Goal: Navigation & Orientation: Understand site structure

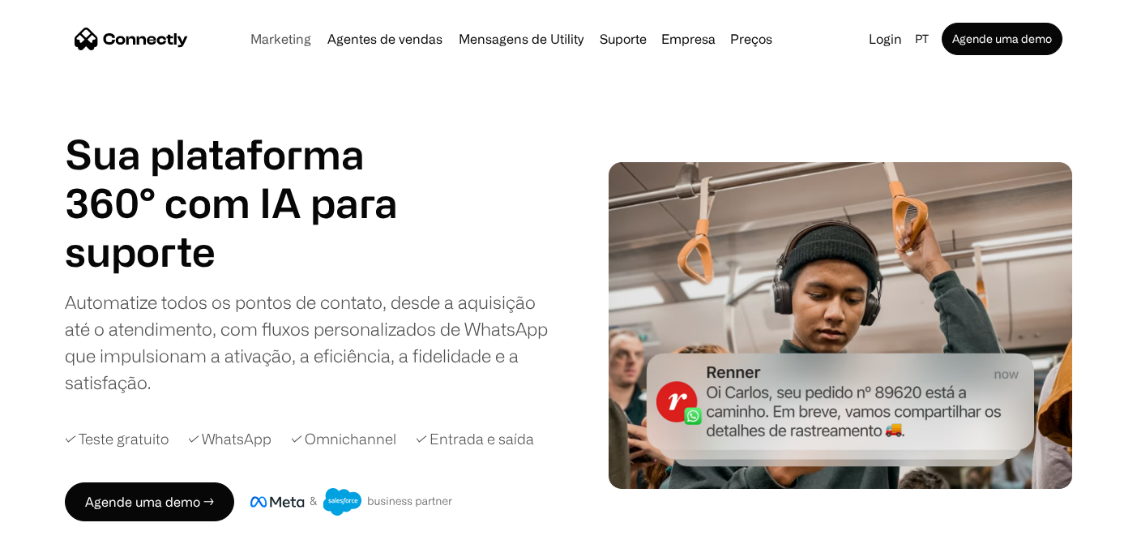
click at [306, 39] on link "Marketing" at bounding box center [281, 38] width 74 height 13
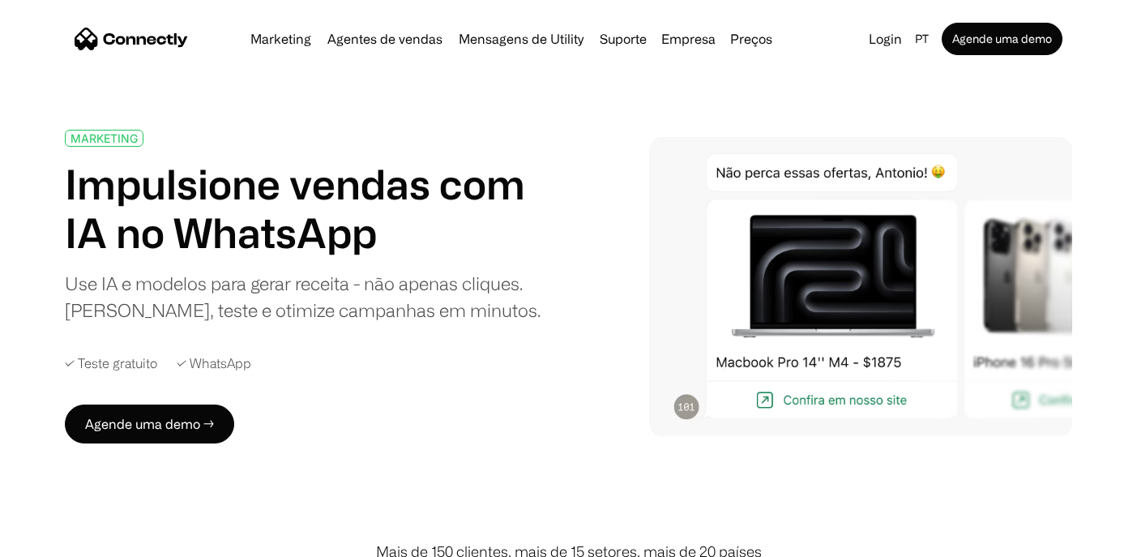
click at [392, 38] on link "Agentes de vendas" at bounding box center [385, 38] width 128 height 13
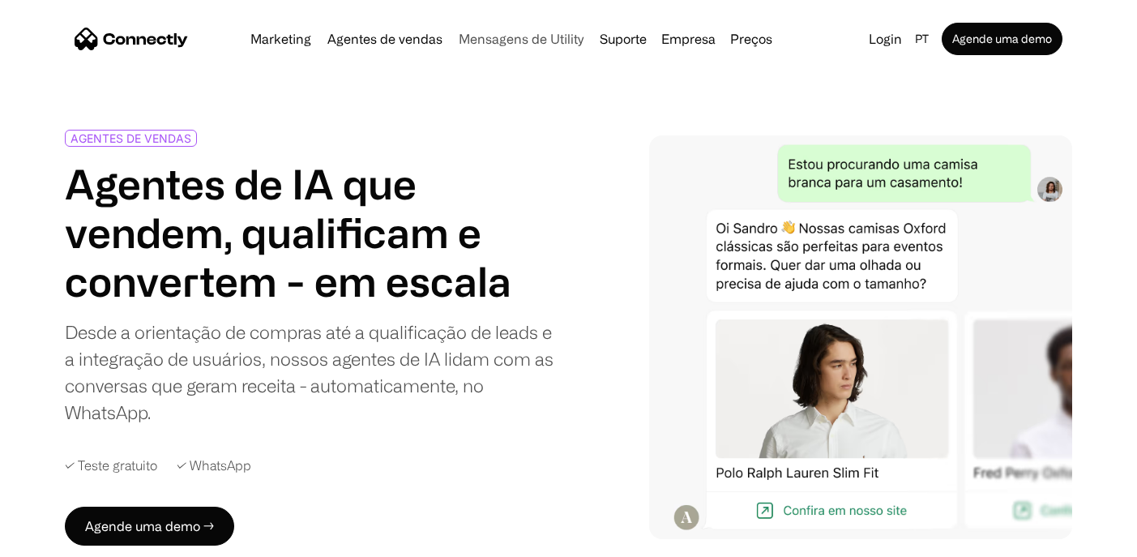
click at [502, 41] on link "Mensagens de Utility" at bounding box center [521, 38] width 138 height 13
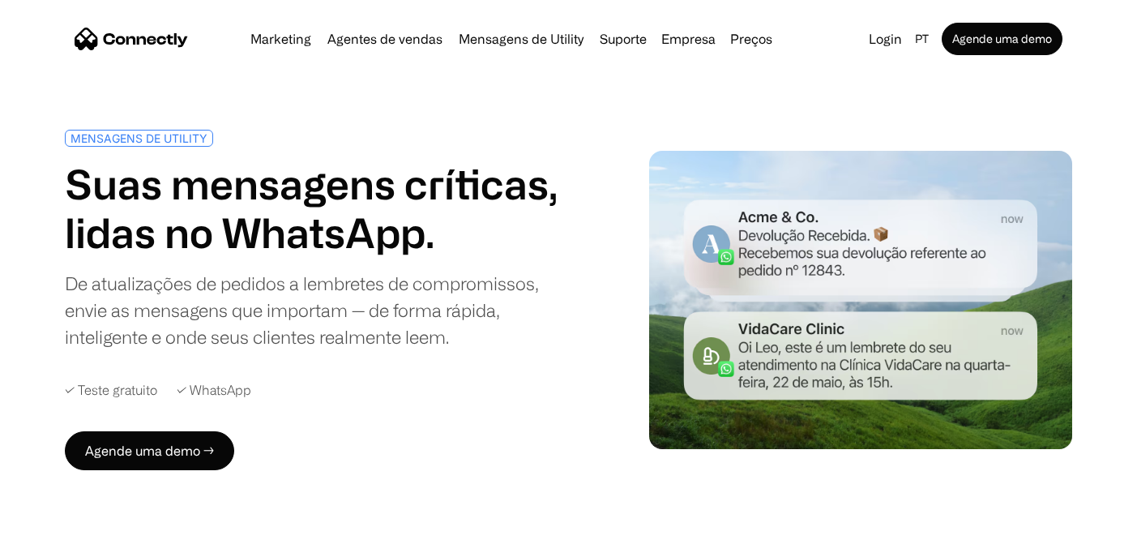
scroll to position [1, 0]
